Goal: Information Seeking & Learning: Learn about a topic

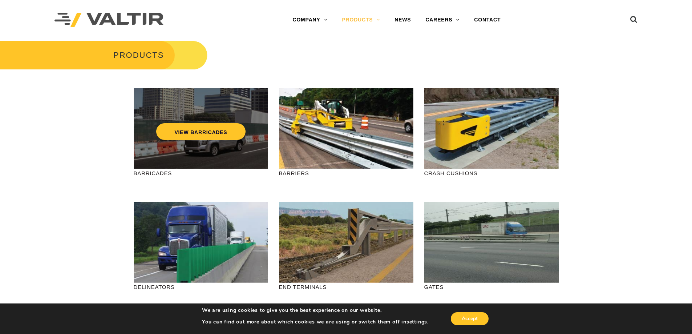
click at [184, 141] on div "VIEW BARRICADES" at bounding box center [201, 128] width 134 height 81
click at [187, 128] on link "VIEW BARRICADES" at bounding box center [200, 131] width 89 height 17
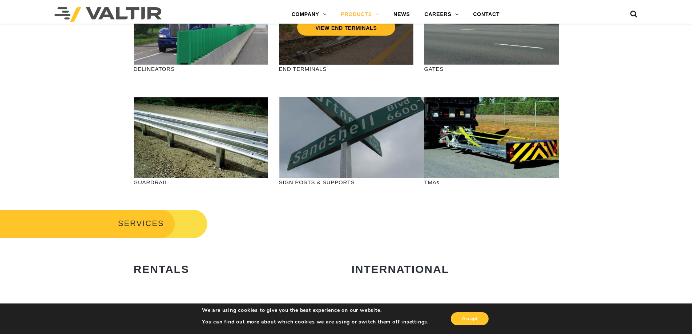
scroll to position [182, 0]
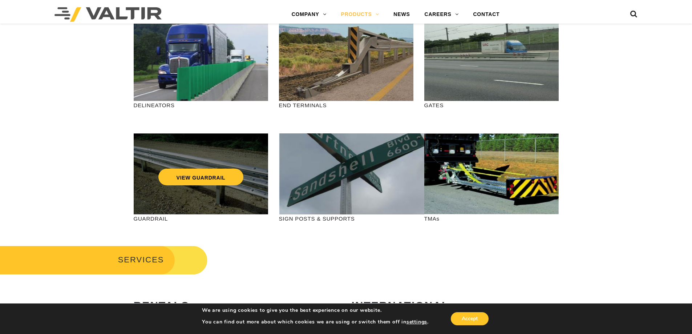
click at [239, 184] on div "VIEW GUARDRAIL" at bounding box center [201, 173] width 134 height 81
click at [218, 177] on link "VIEW GUARDRAIL" at bounding box center [200, 177] width 85 height 17
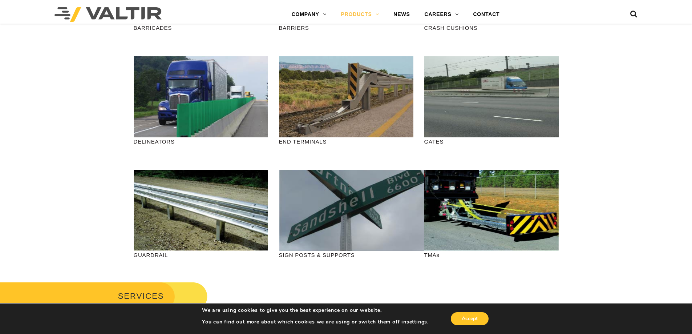
scroll to position [218, 0]
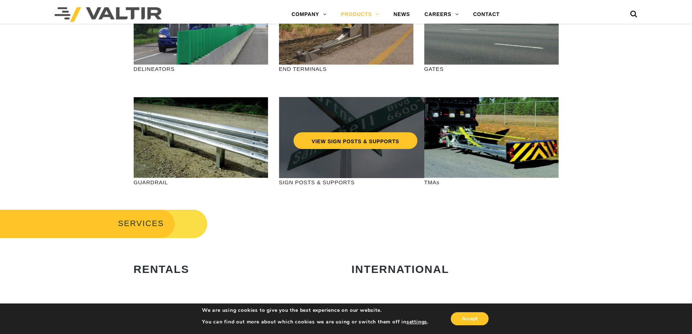
click at [360, 124] on div "VIEW SIGN POSTS & SUPPORTS" at bounding box center [356, 125] width 124 height 24
click at [356, 137] on link "VIEW SIGN POSTS & SUPPORTS" at bounding box center [356, 140] width 124 height 17
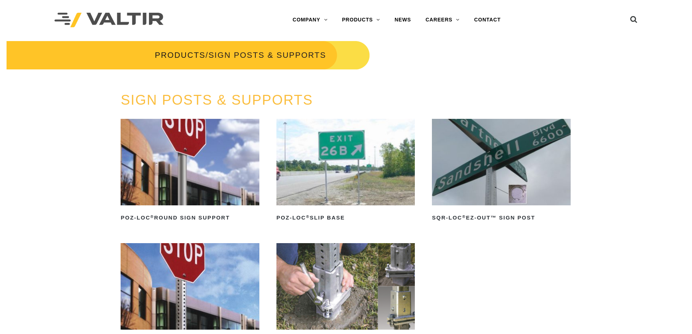
scroll to position [73, 0]
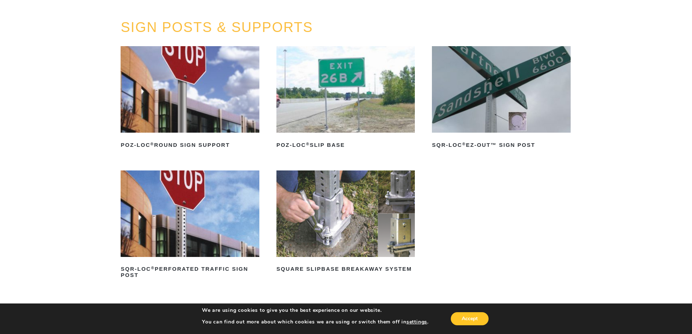
click at [367, 203] on img at bounding box center [346, 213] width 138 height 86
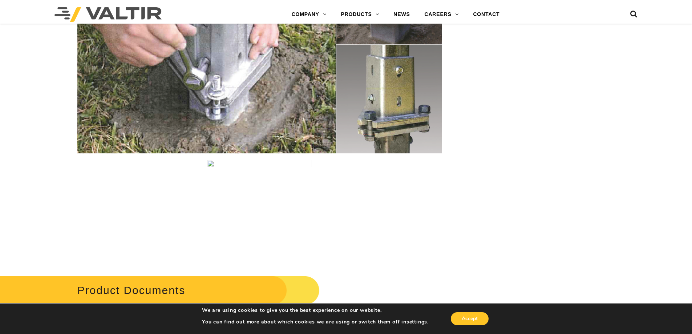
scroll to position [1199, 0]
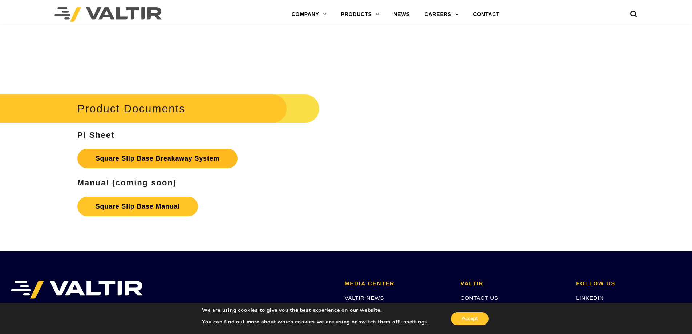
click at [169, 158] on link "Square Slip Base Breakaway System" at bounding box center [157, 159] width 161 height 20
